Goal: Book appointment/travel/reservation

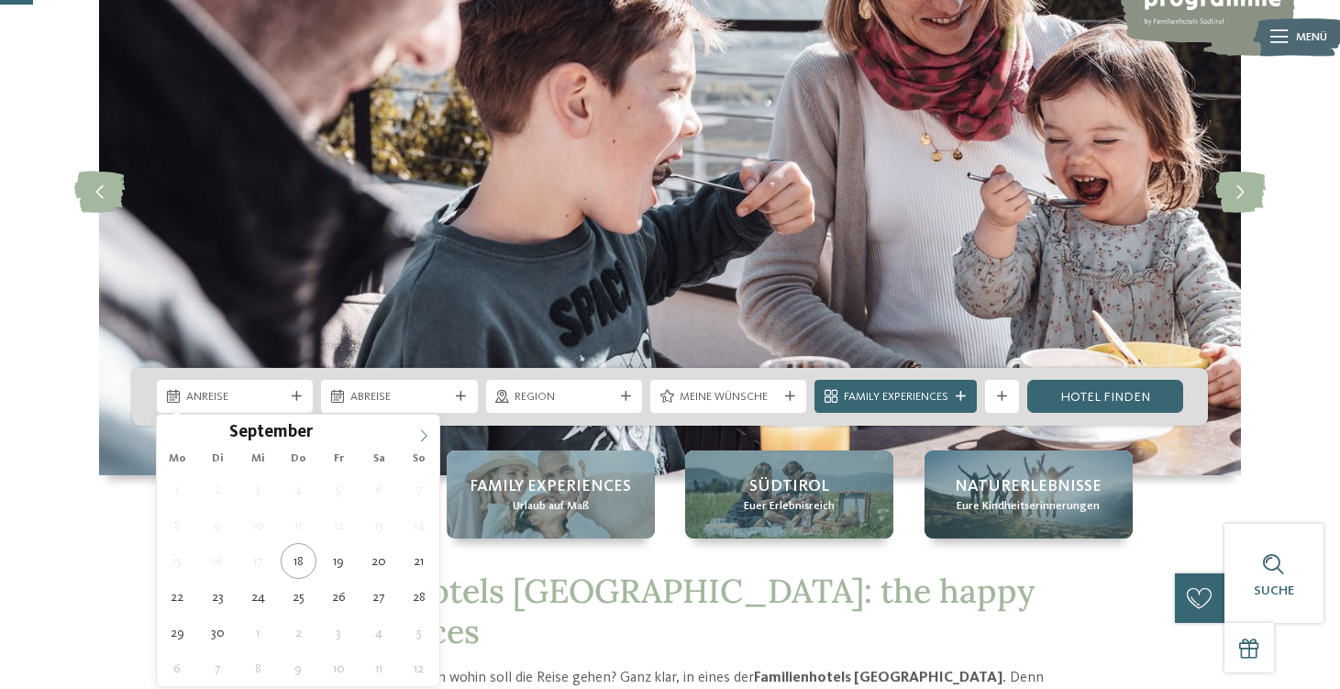
click at [421, 430] on icon at bounding box center [423, 435] width 13 height 13
type input "****"
click at [421, 430] on icon at bounding box center [423, 435] width 13 height 13
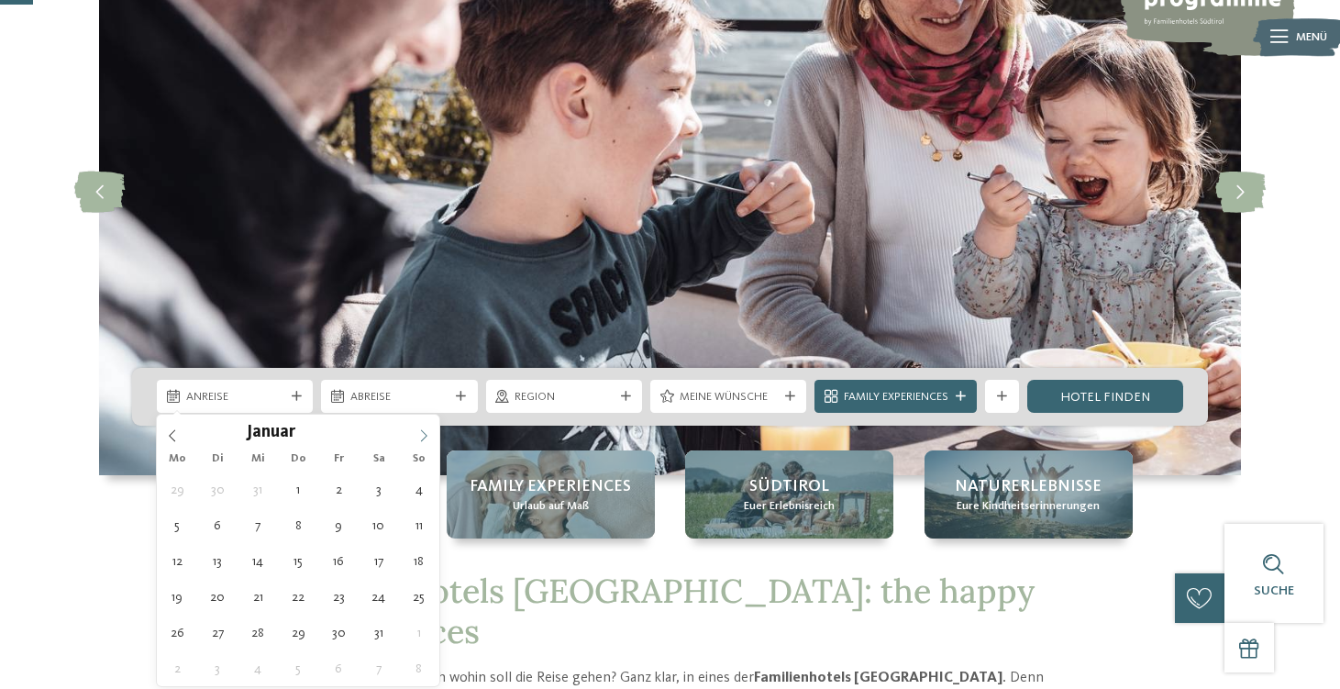
click at [421, 430] on icon at bounding box center [423, 435] width 13 height 13
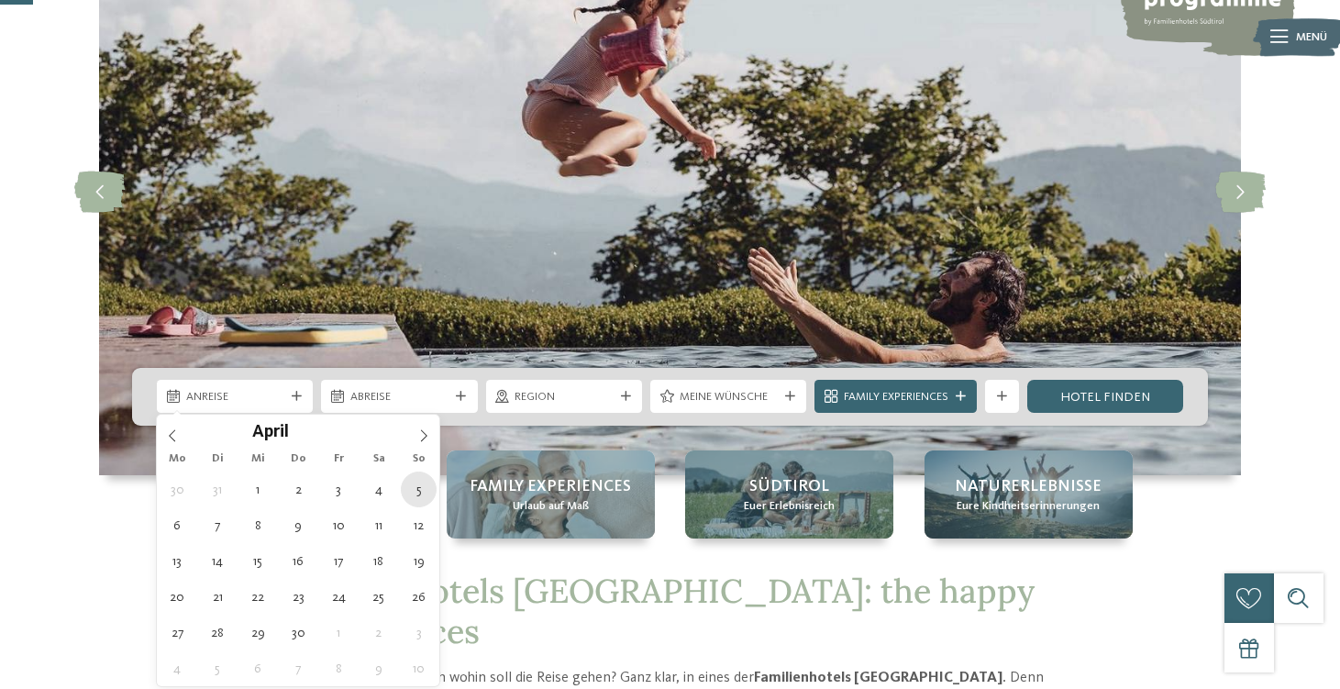
type div "05.04.2026"
type input "****"
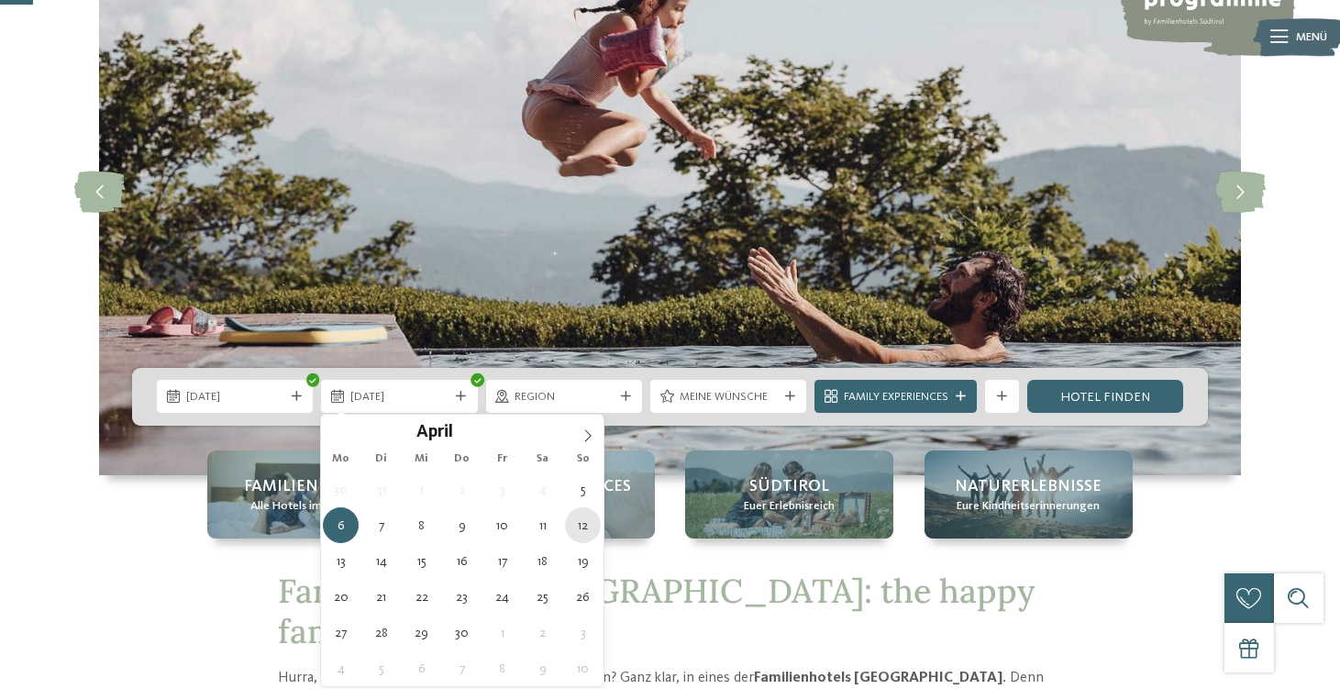
type div "12.04.2026"
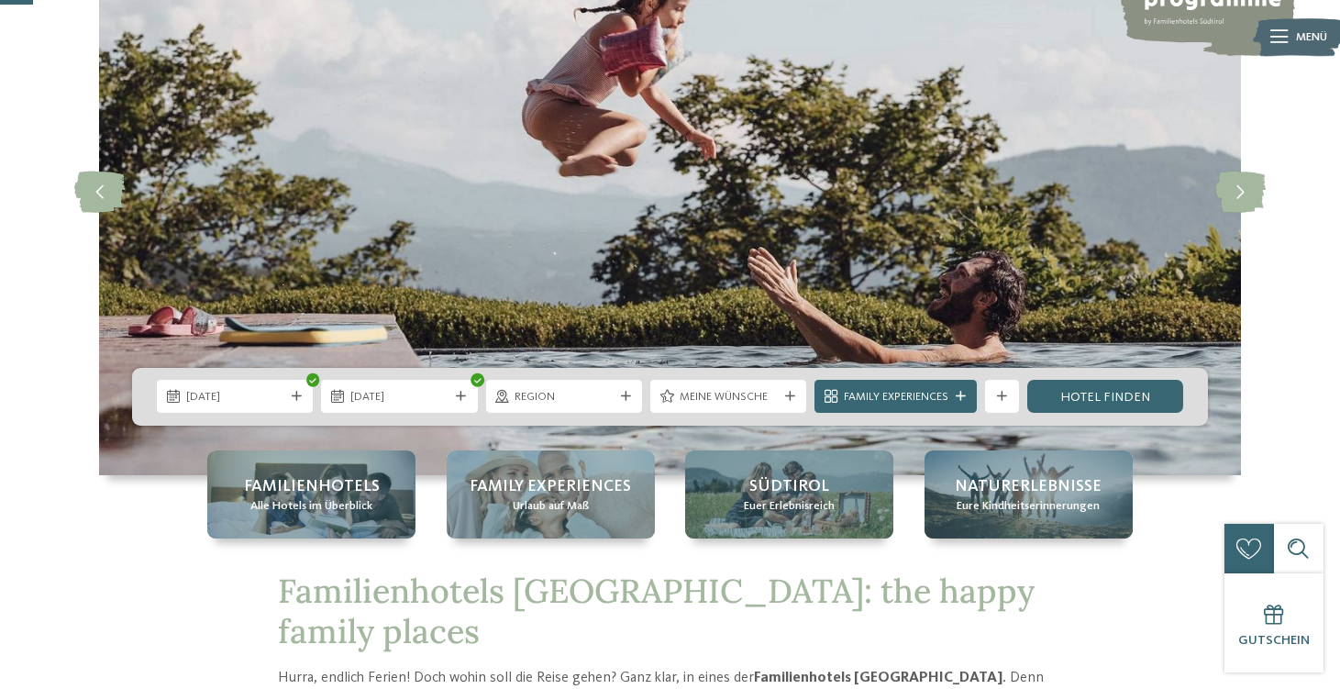
click at [1064, 415] on div "05.04.2026 12.04.2026" at bounding box center [670, 397] width 1076 height 58
click at [1081, 407] on link "Hotel finden" at bounding box center [1105, 396] width 156 height 33
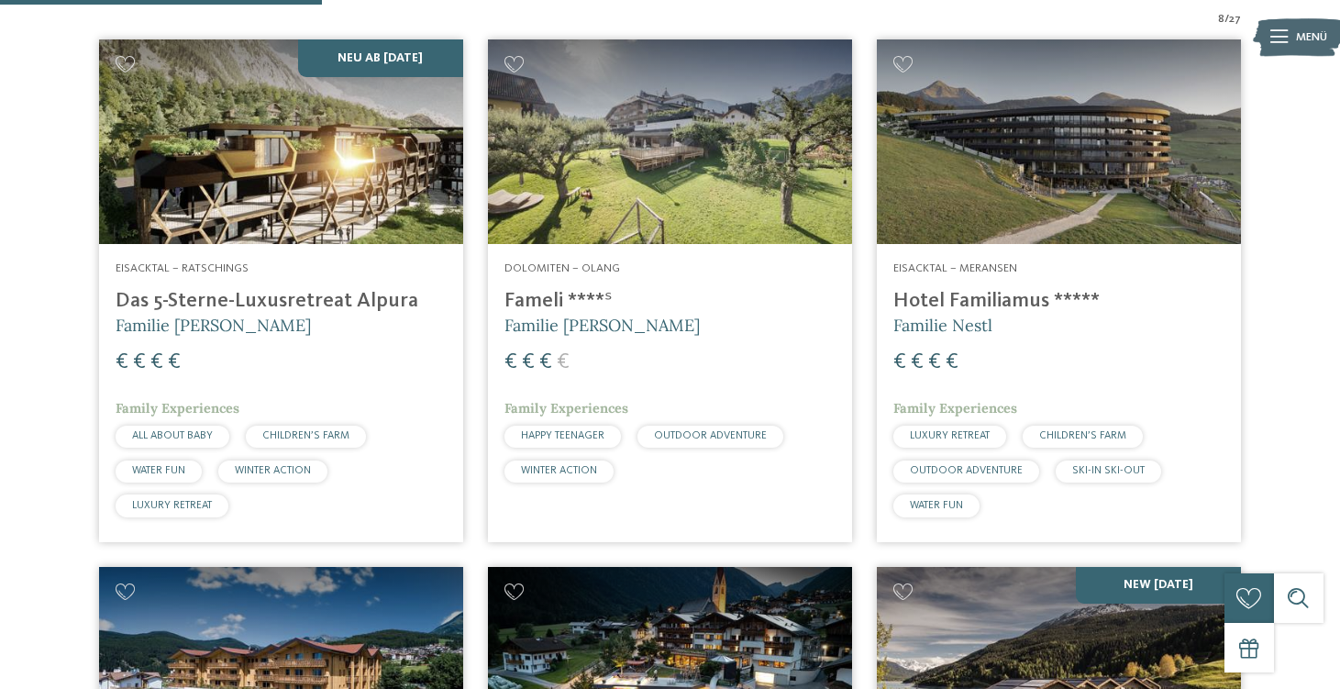
scroll to position [601, 0]
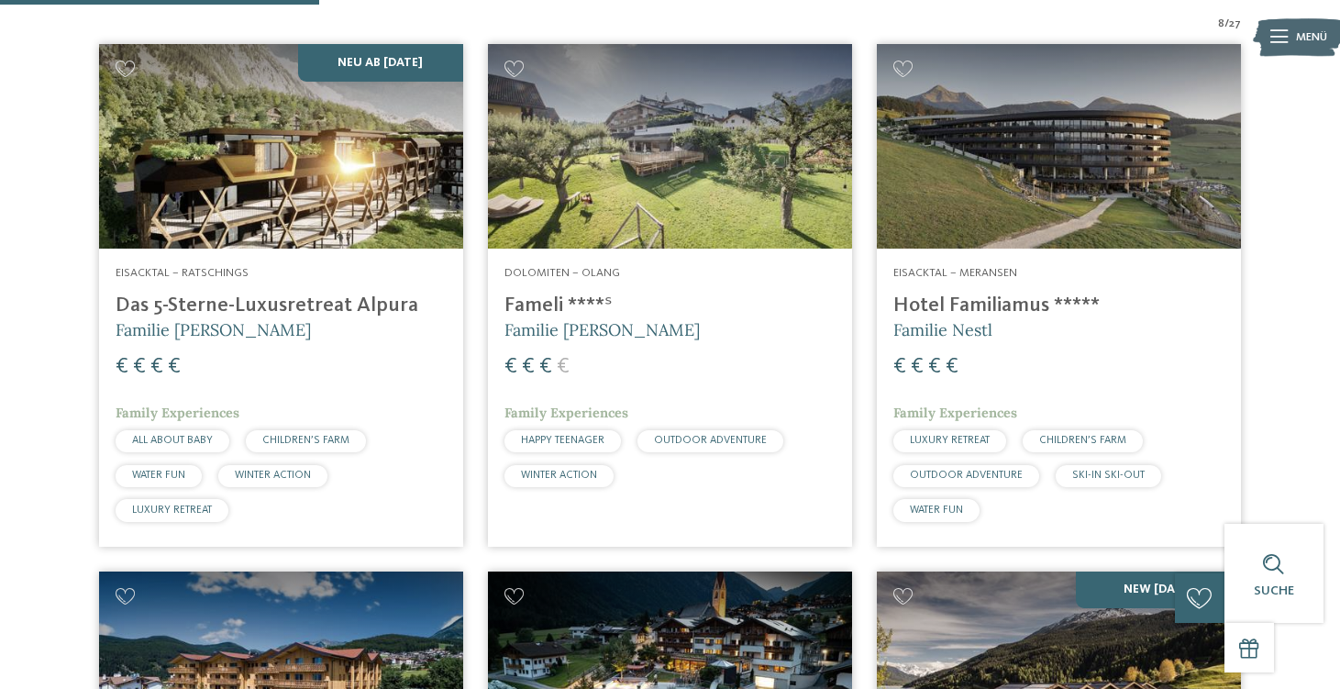
click at [679, 274] on address "Dolomiten – Olang" at bounding box center [669, 273] width 331 height 17
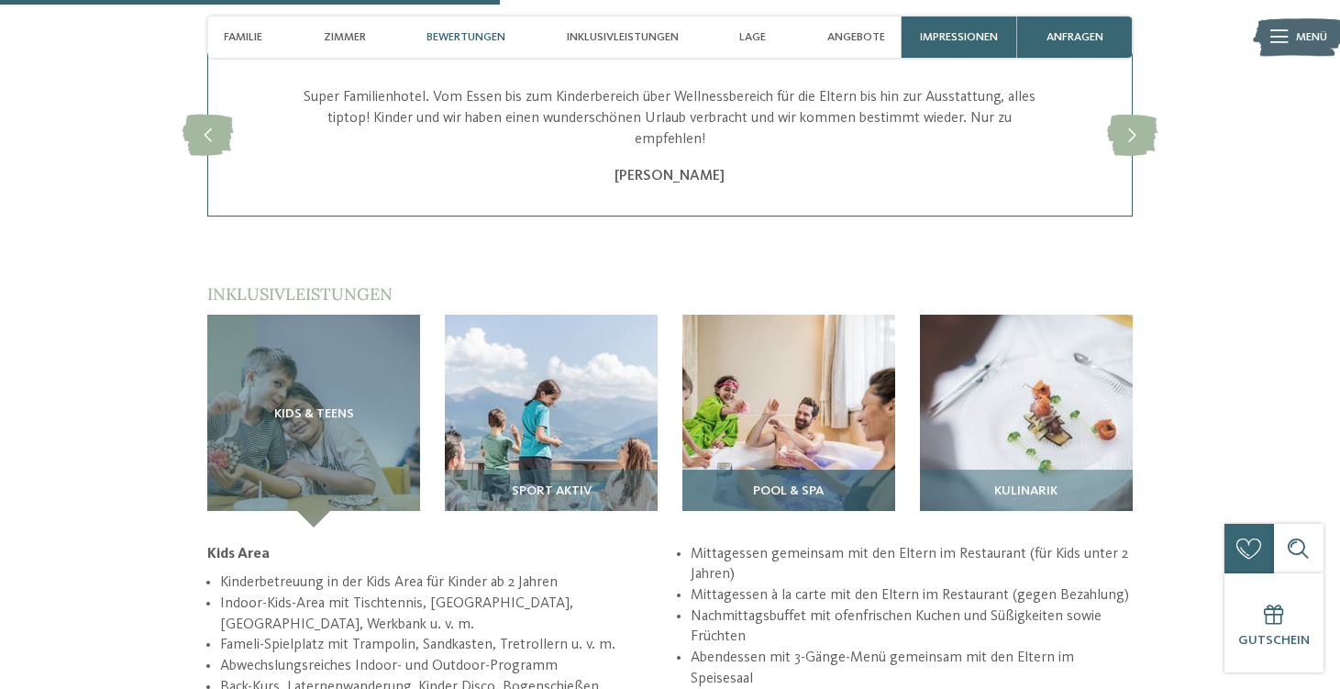
scroll to position [2155, 0]
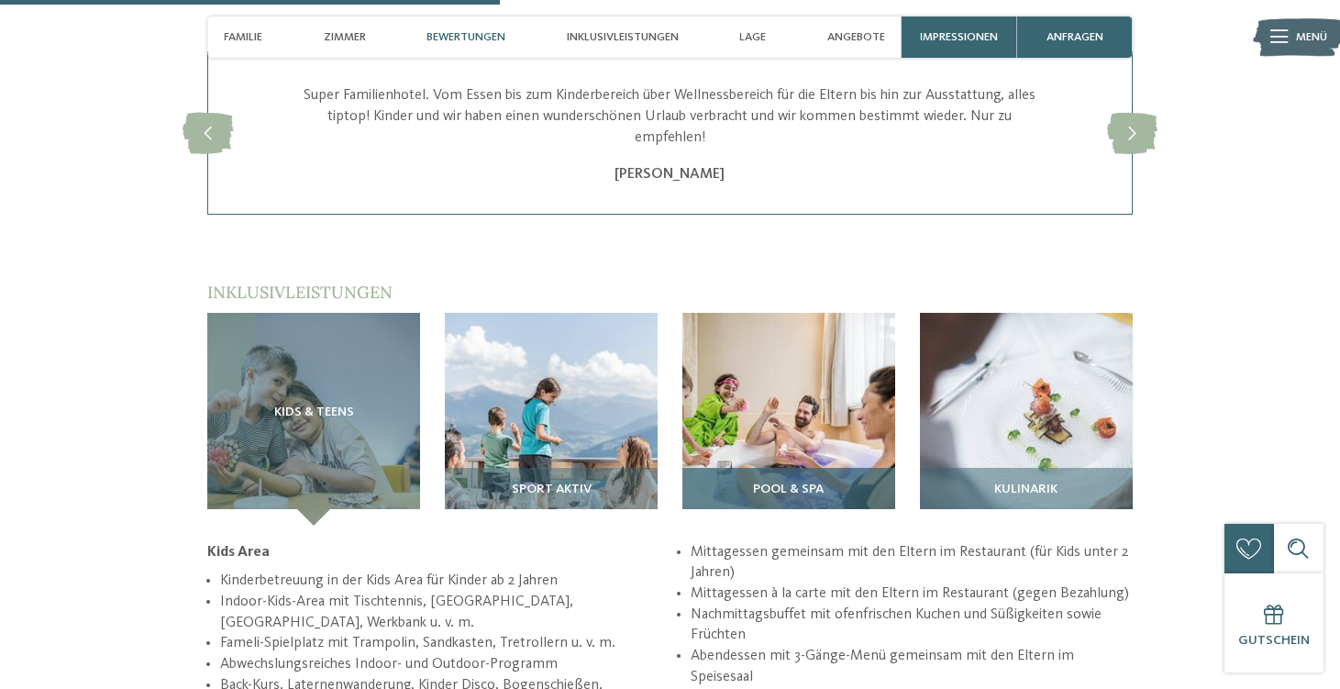
click at [775, 353] on img at bounding box center [788, 419] width 213 height 213
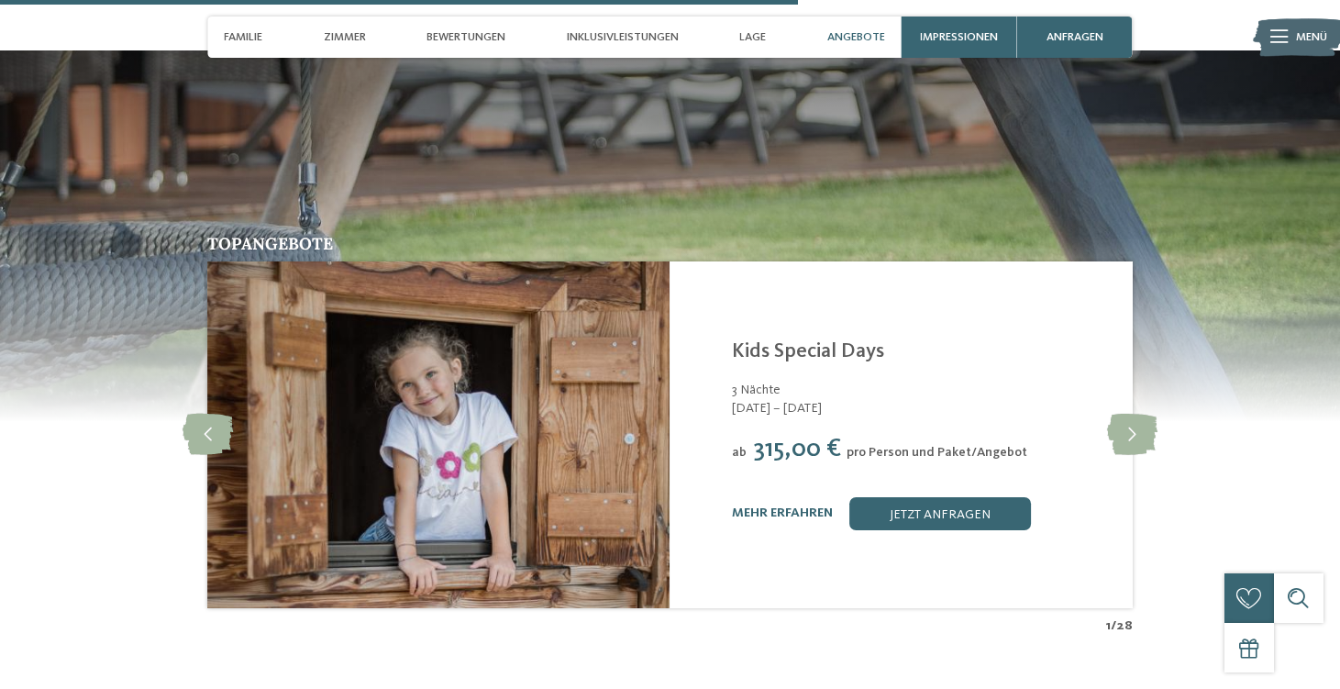
scroll to position [3272, 0]
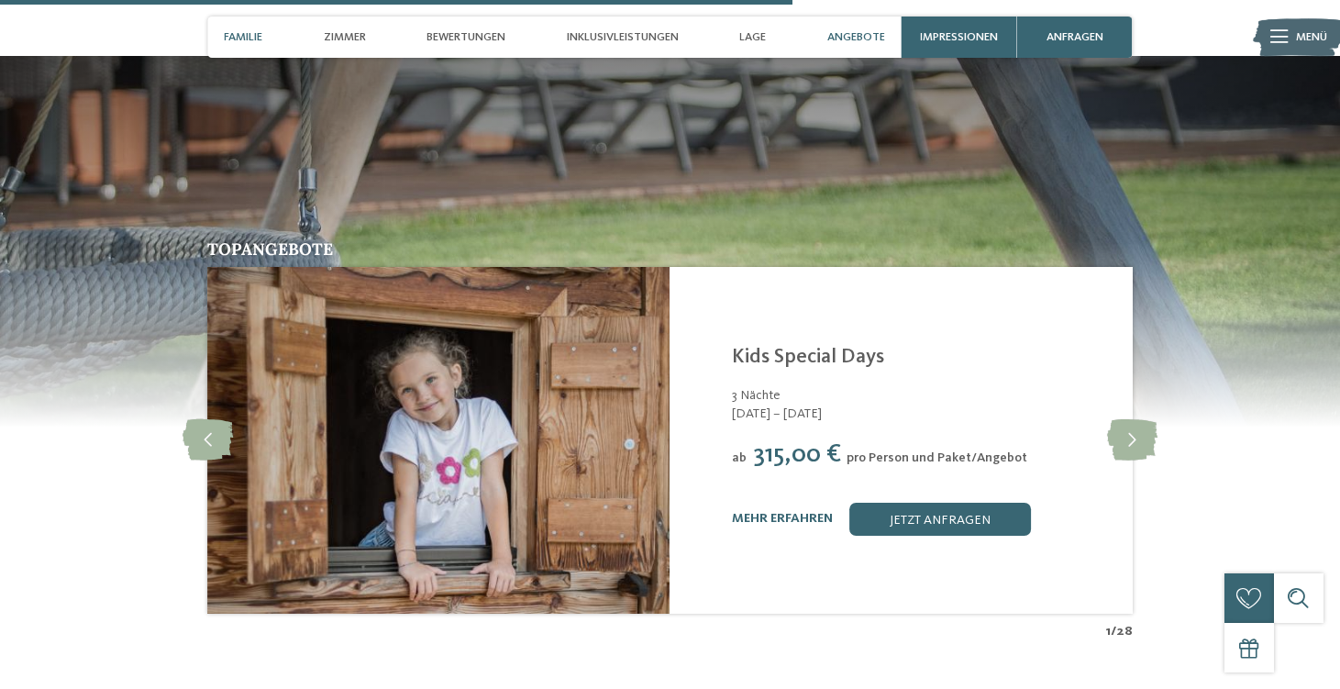
click at [260, 32] on span "Familie" at bounding box center [243, 37] width 39 height 14
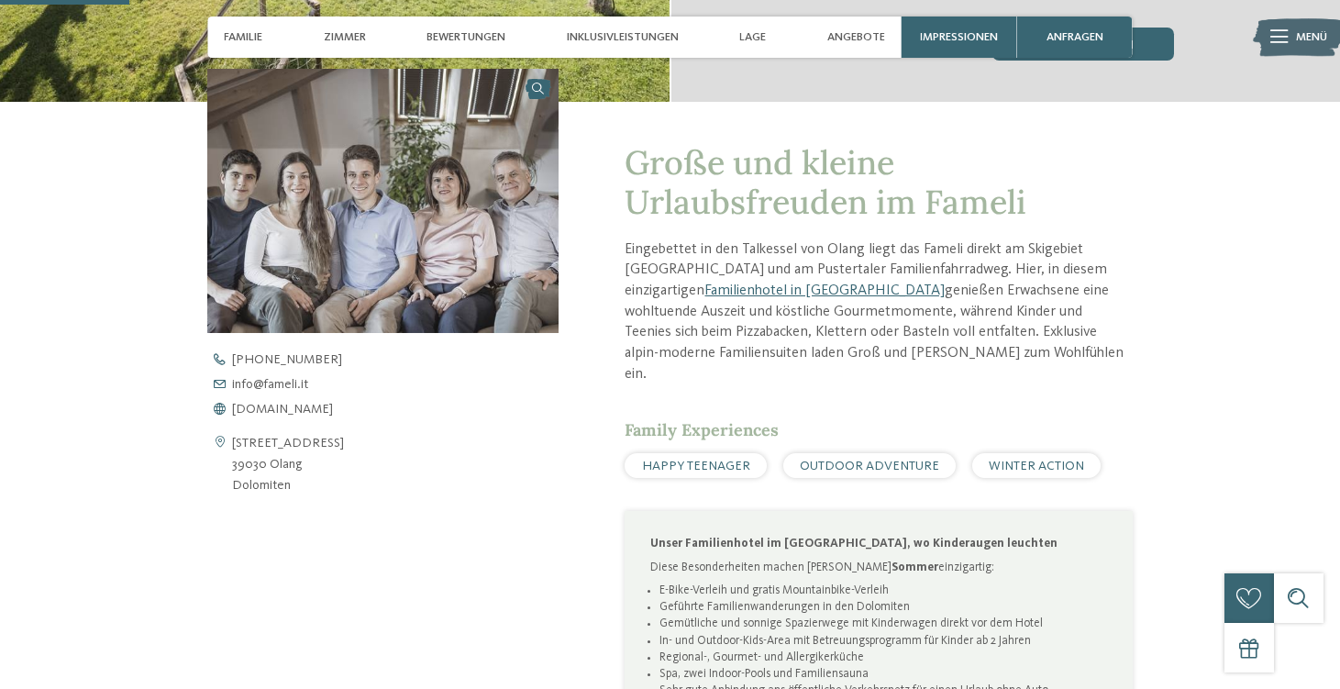
scroll to position [532, 0]
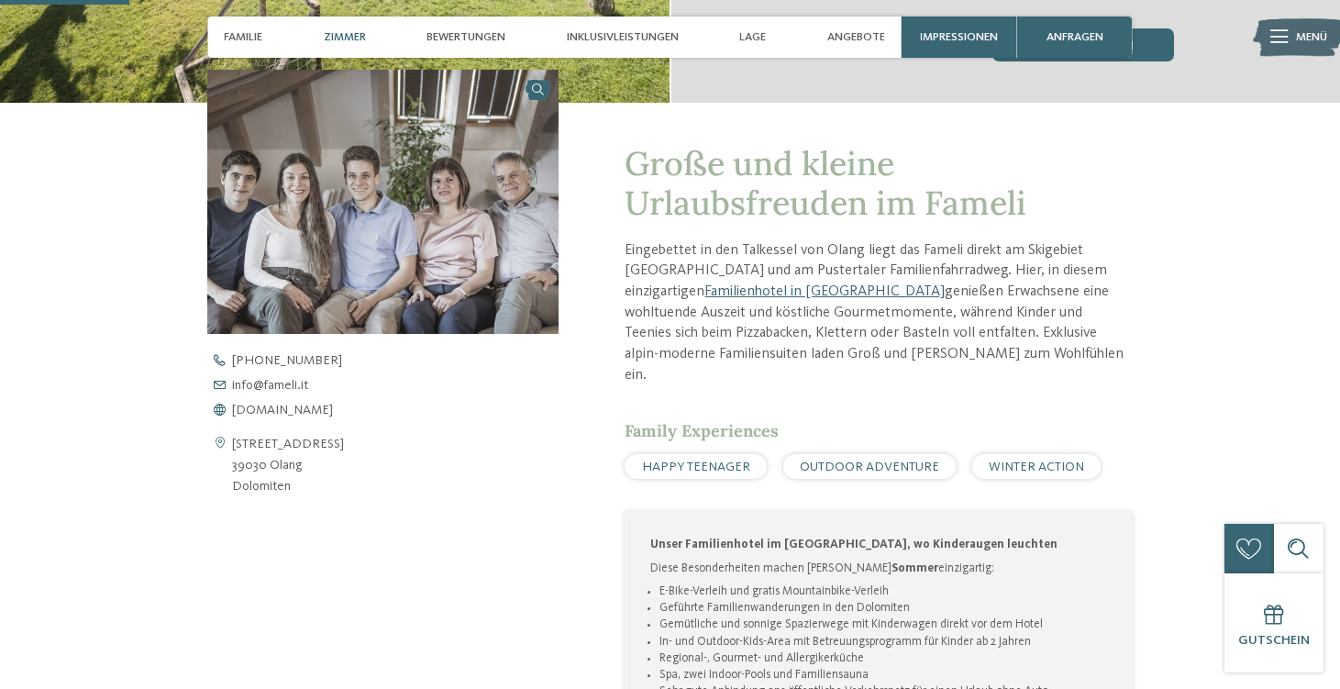
click at [368, 36] on div "Zimmer" at bounding box center [344, 37] width 59 height 41
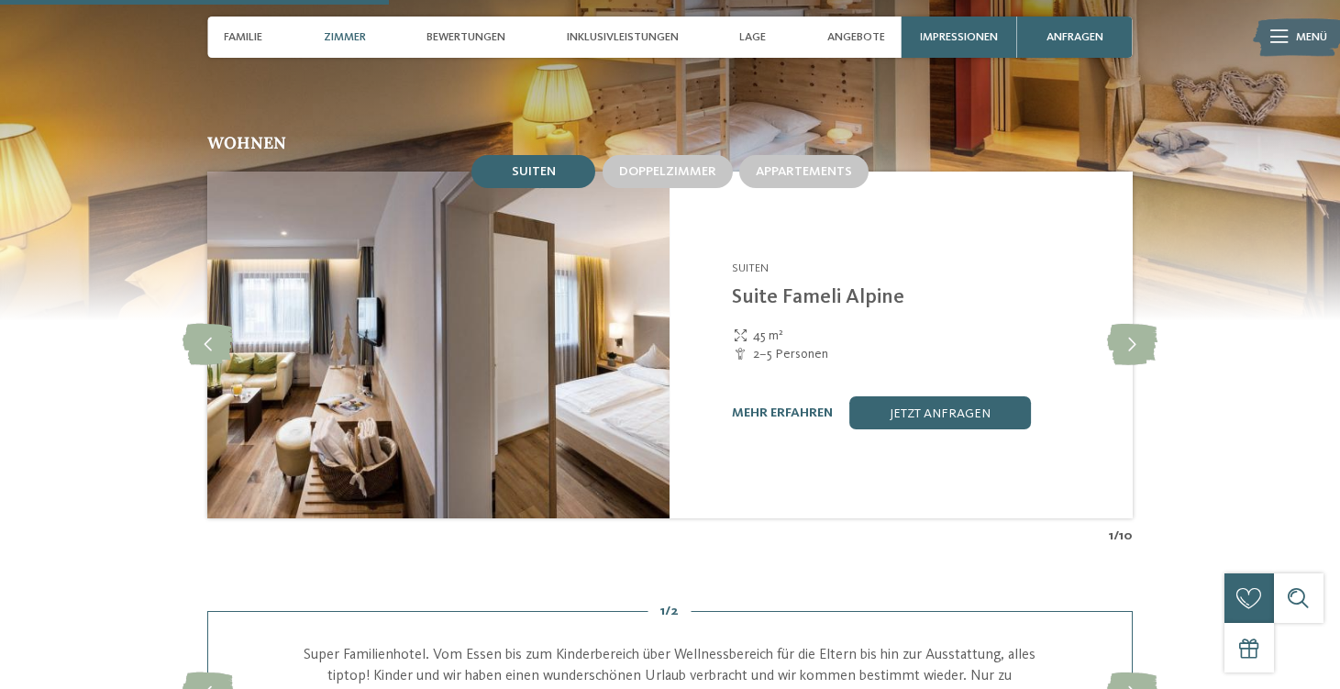
scroll to position [1605, 0]
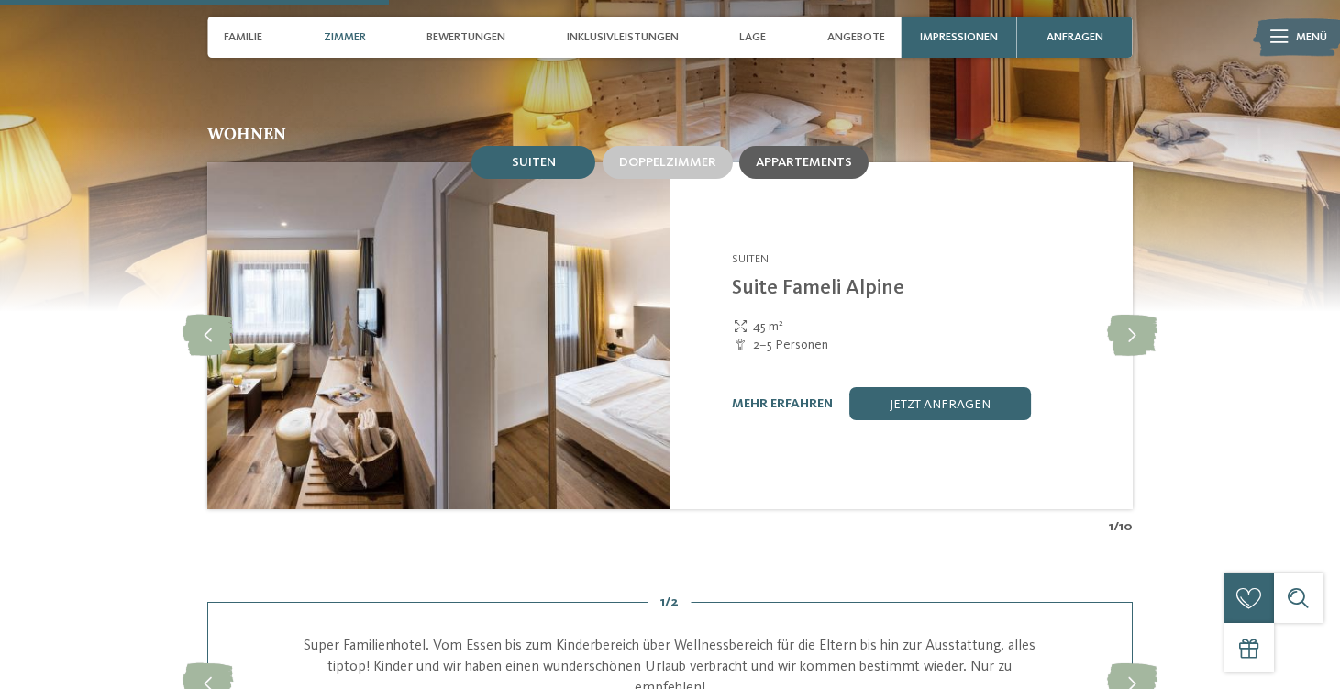
click at [796, 148] on div "Appartements" at bounding box center [803, 162] width 129 height 33
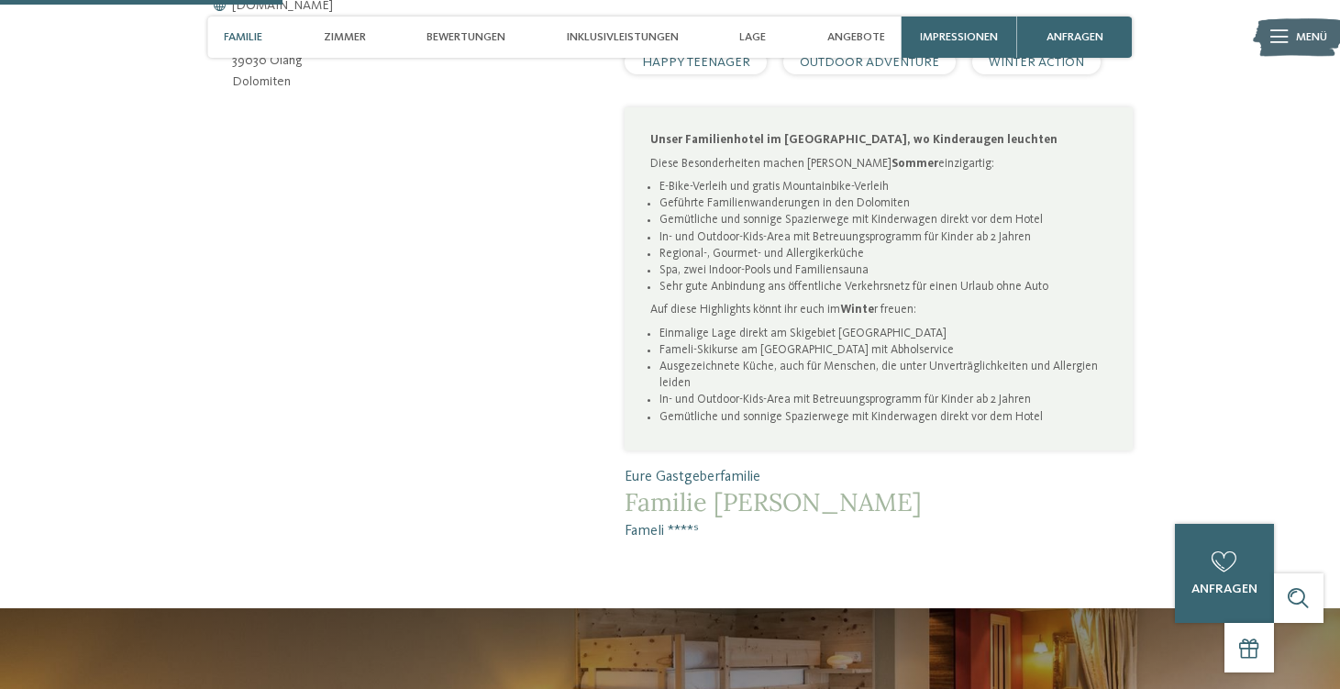
scroll to position [846, 0]
